Goal: Download file/media

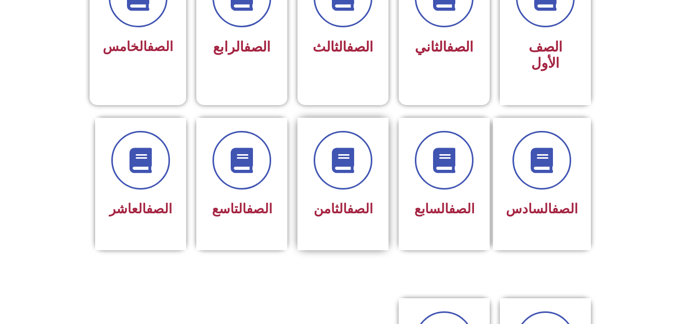
scroll to position [304, 0]
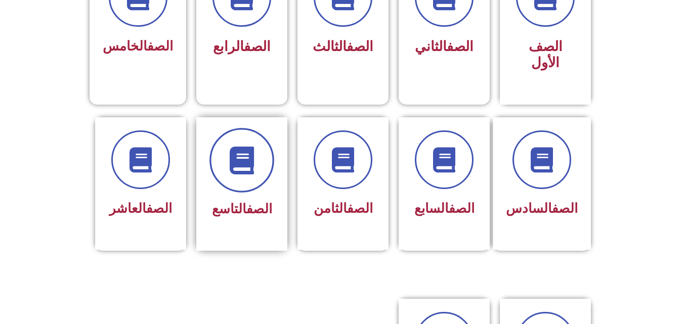
click at [244, 146] on icon at bounding box center [242, 160] width 28 height 28
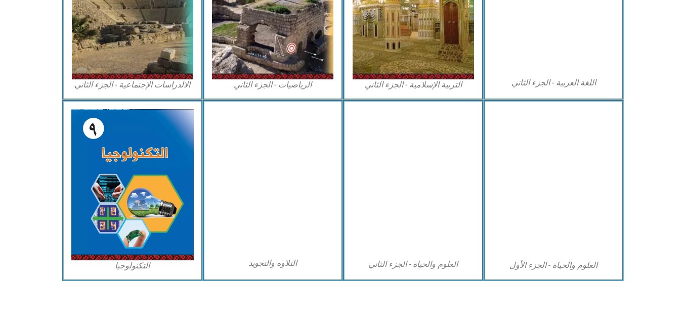
scroll to position [274, 0]
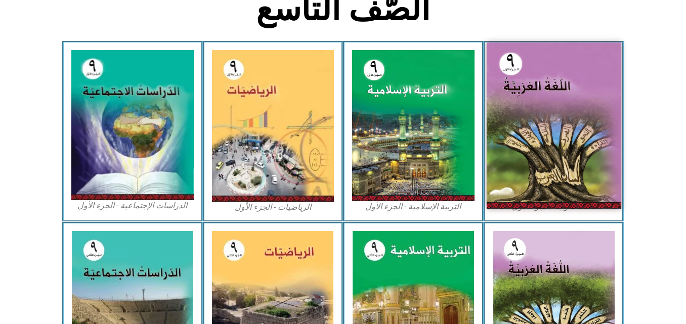
click at [535, 112] on img at bounding box center [553, 126] width 135 height 166
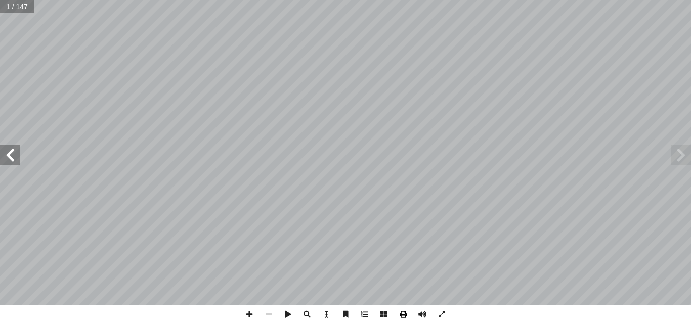
click at [400, 313] on span at bounding box center [403, 314] width 19 height 19
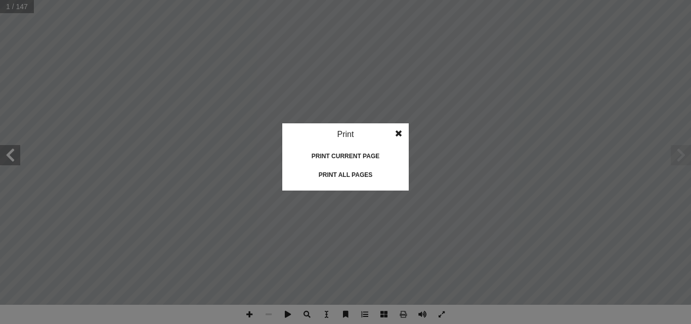
click at [348, 133] on div "Print" at bounding box center [345, 134] width 126 height 22
click at [349, 172] on div "Print all pages" at bounding box center [345, 175] width 101 height 16
